Goal: Transaction & Acquisition: Book appointment/travel/reservation

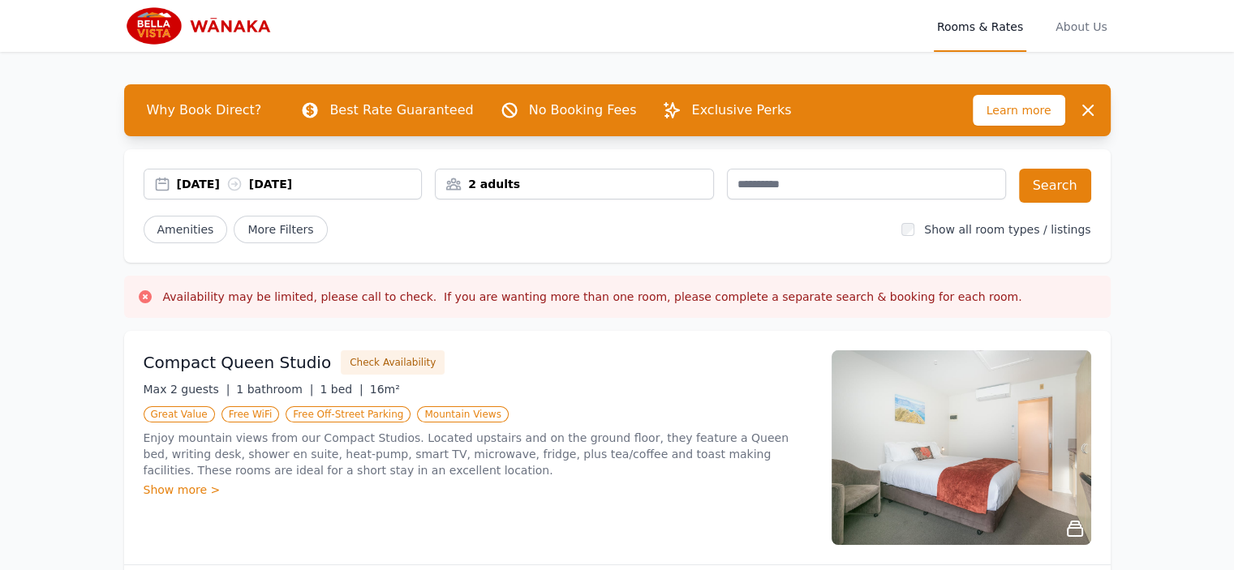
click at [208, 184] on div "[DATE] [DATE]" at bounding box center [299, 184] width 245 height 16
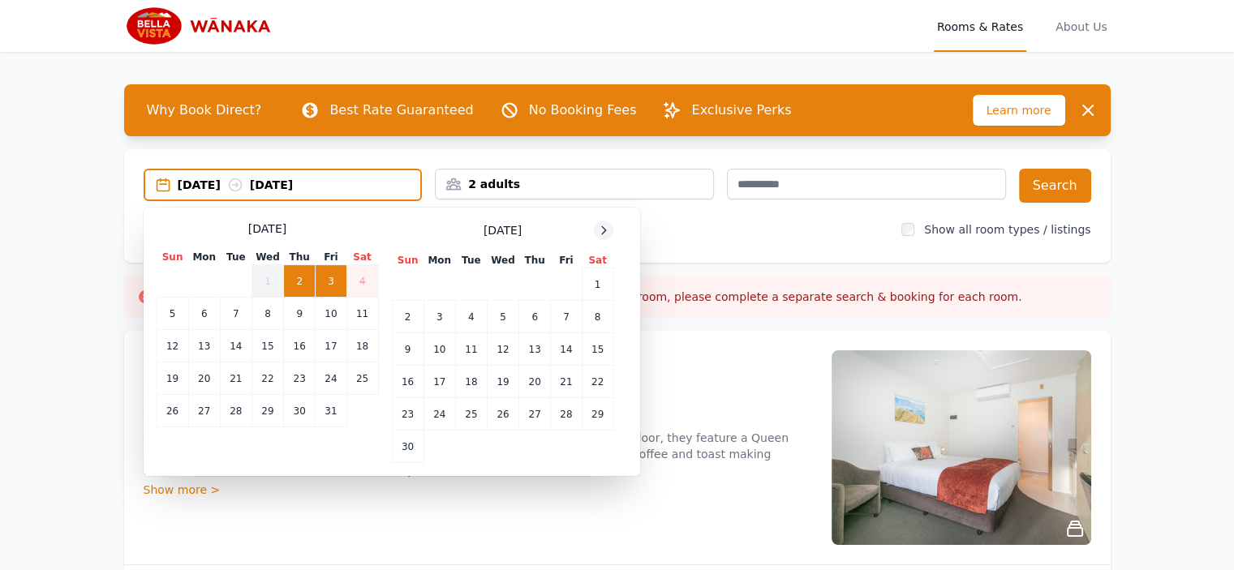
click at [597, 228] on icon at bounding box center [603, 230] width 13 height 13
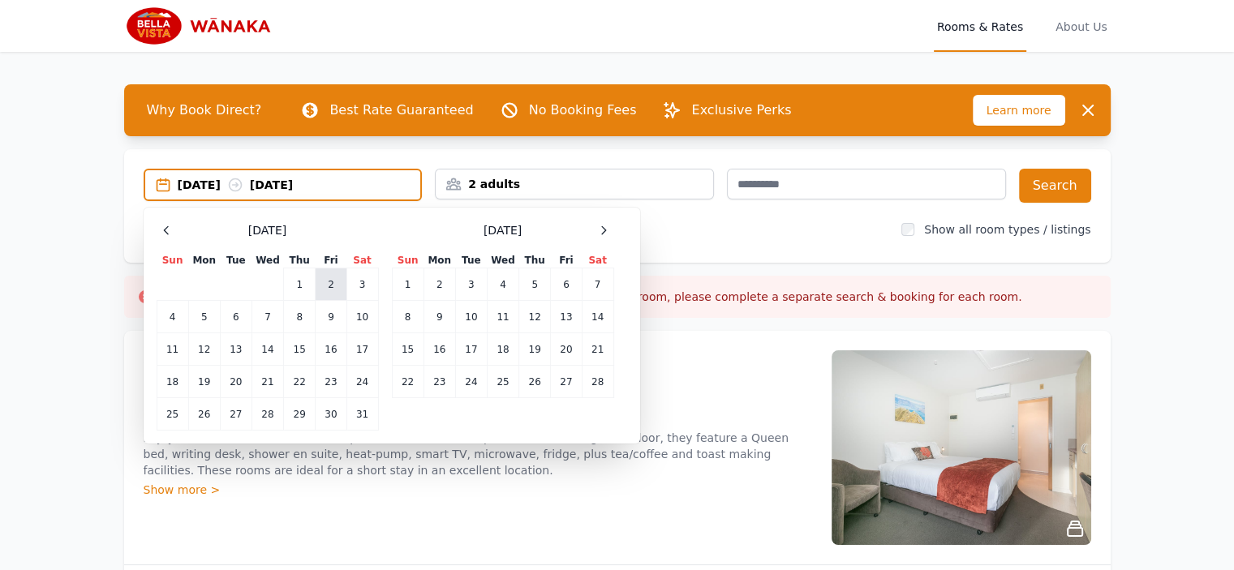
click at [331, 275] on td "2" at bounding box center [331, 284] width 31 height 32
click at [164, 329] on td "4" at bounding box center [173, 317] width 32 height 32
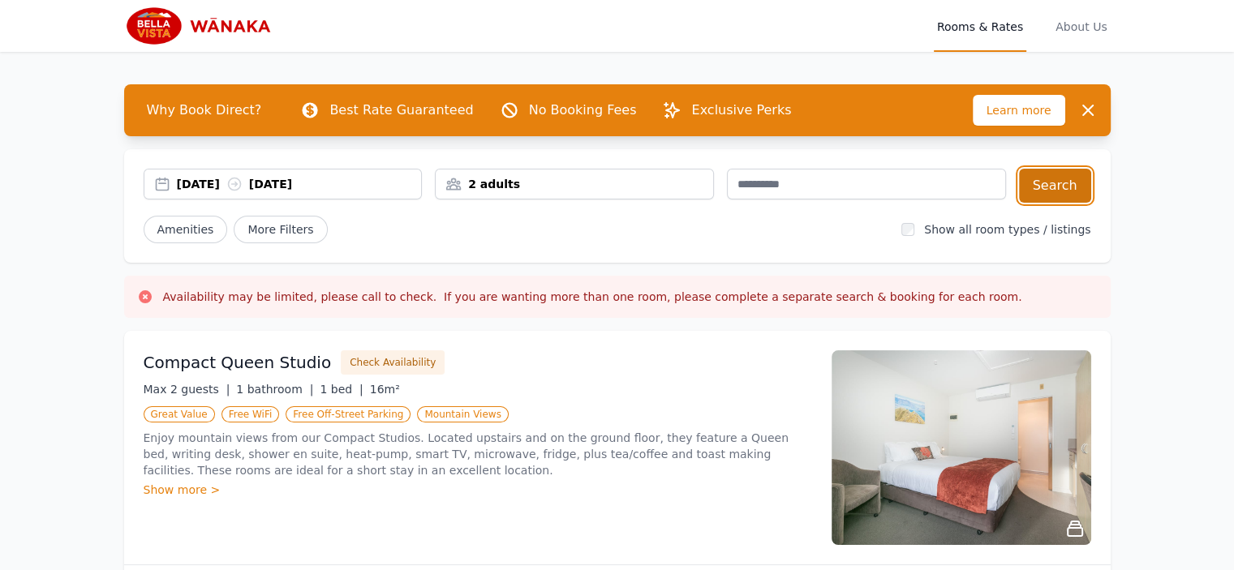
click at [1062, 184] on button "Search" at bounding box center [1055, 186] width 72 height 34
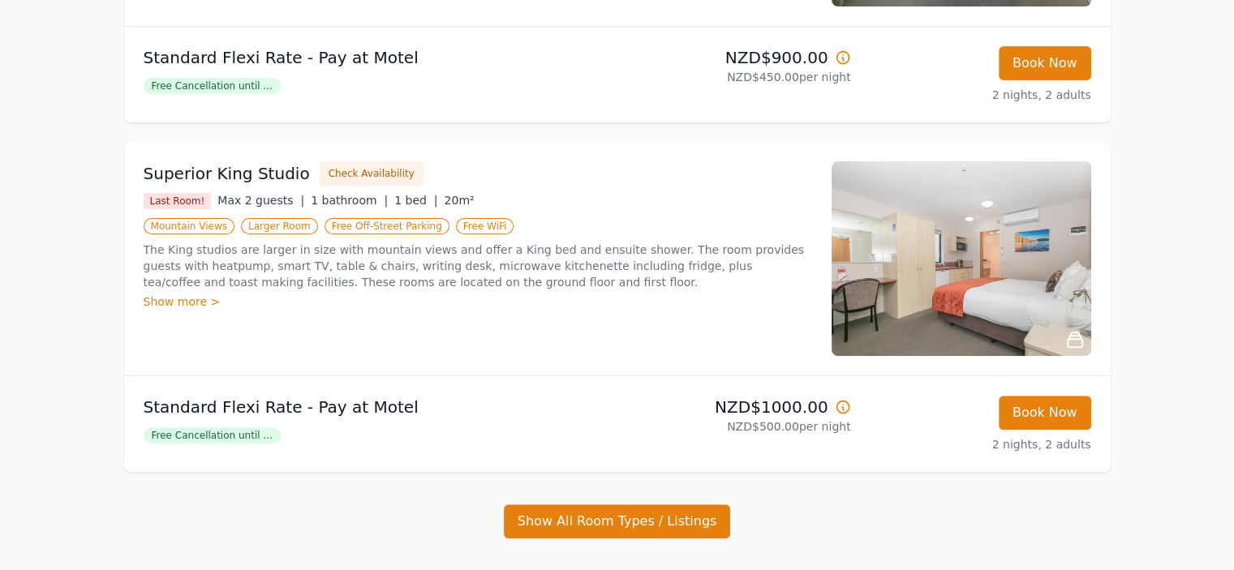
scroll to position [487, 0]
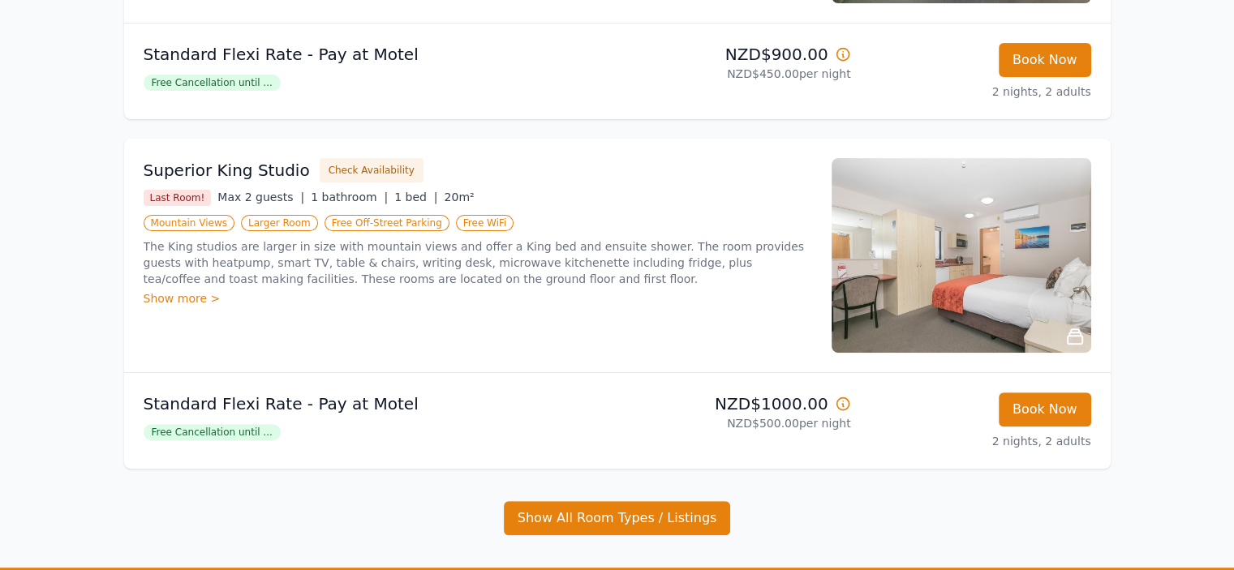
click at [716, 206] on div "Superior King Studio Check Availability Last Room! Max 2 guests | 1 bathroom | …" at bounding box center [478, 255] width 668 height 195
